Goal: Task Accomplishment & Management: Manage account settings

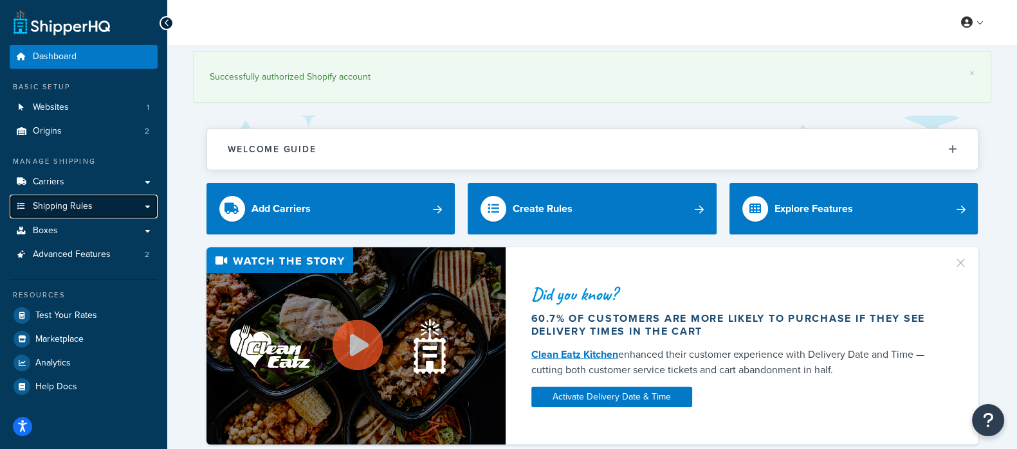
click at [71, 210] on span "Shipping Rules" at bounding box center [63, 206] width 60 height 11
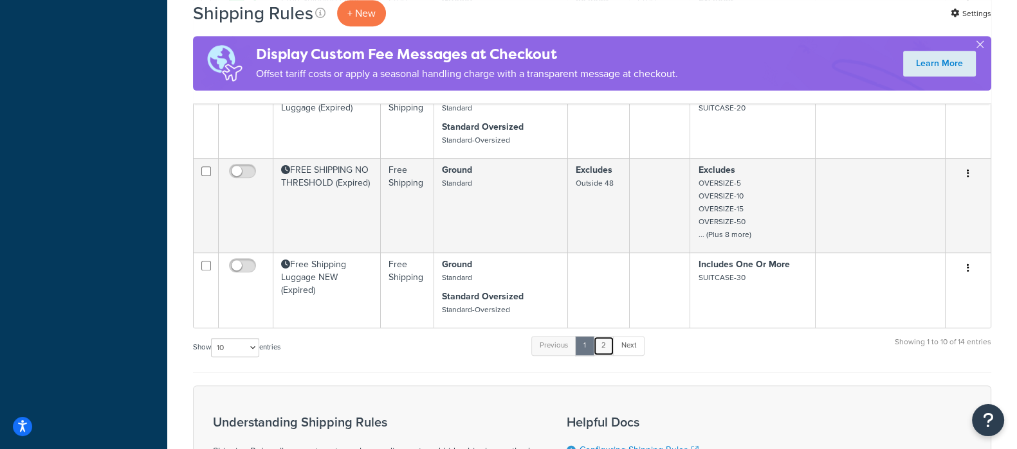
click at [608, 347] on link "2" at bounding box center [603, 345] width 21 height 19
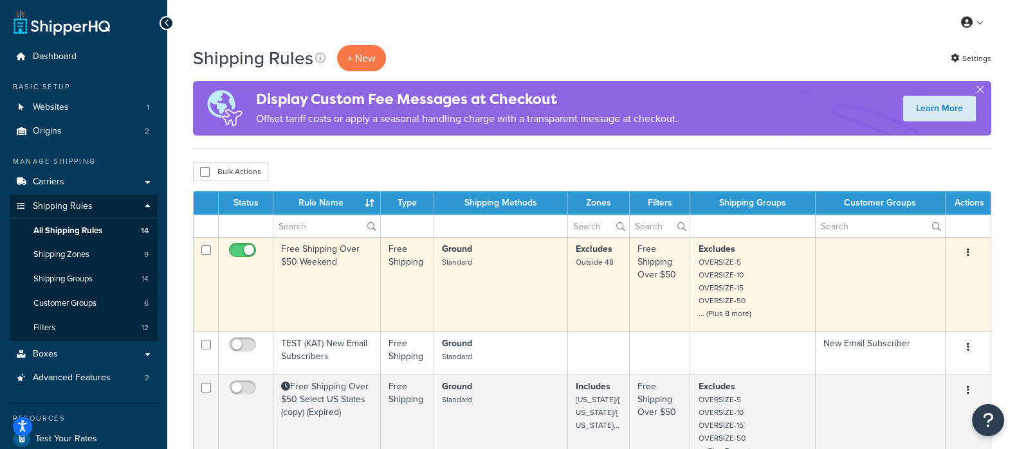
click at [313, 258] on td "Free Shipping Over $50 Weekend" at bounding box center [326, 284] width 107 height 95
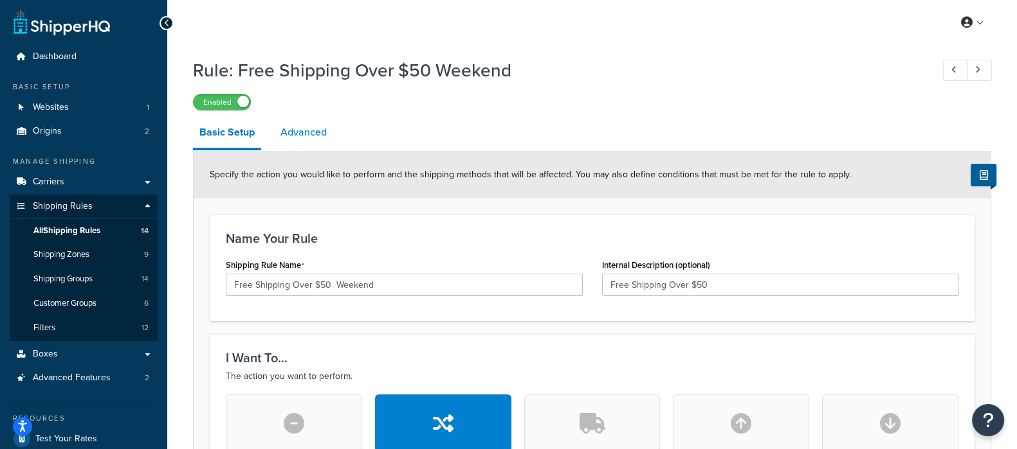
click at [305, 136] on link "Advanced" at bounding box center [303, 132] width 59 height 31
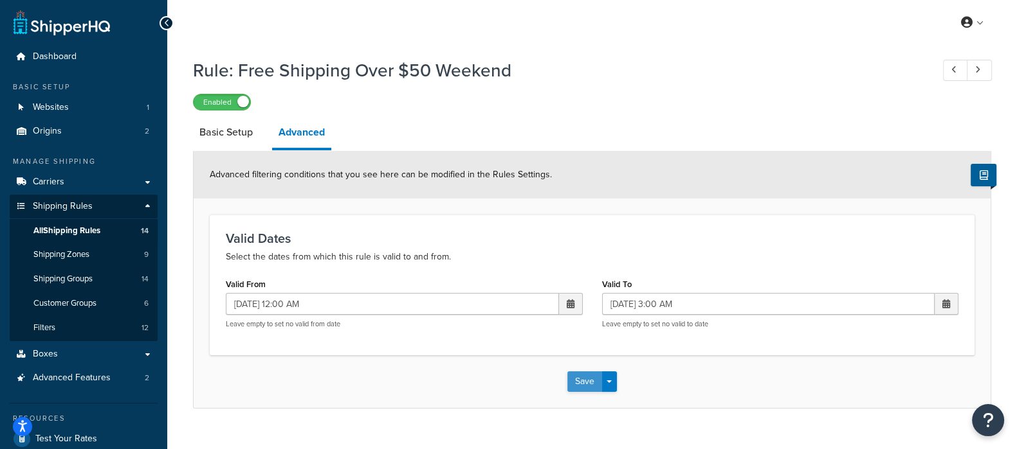
click at [588, 379] on button "Save" at bounding box center [584, 382] width 35 height 21
